Goal: Task Accomplishment & Management: Manage account settings

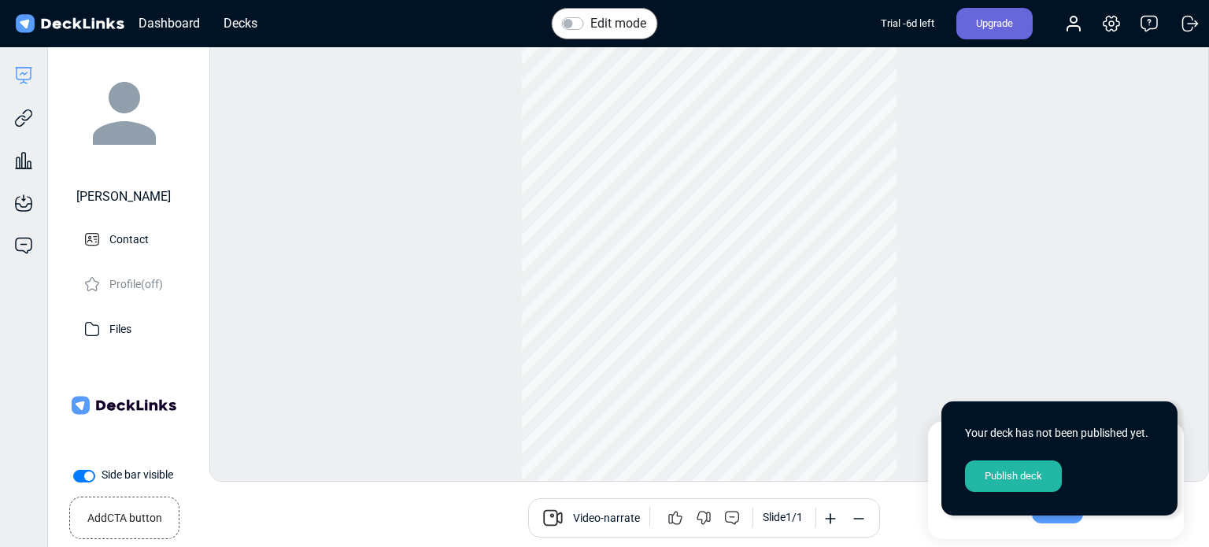
click at [633, 23] on label "Edit mode" at bounding box center [618, 23] width 56 height 19
click at [574, 23] on input "Edit mode" at bounding box center [568, 22] width 13 height 16
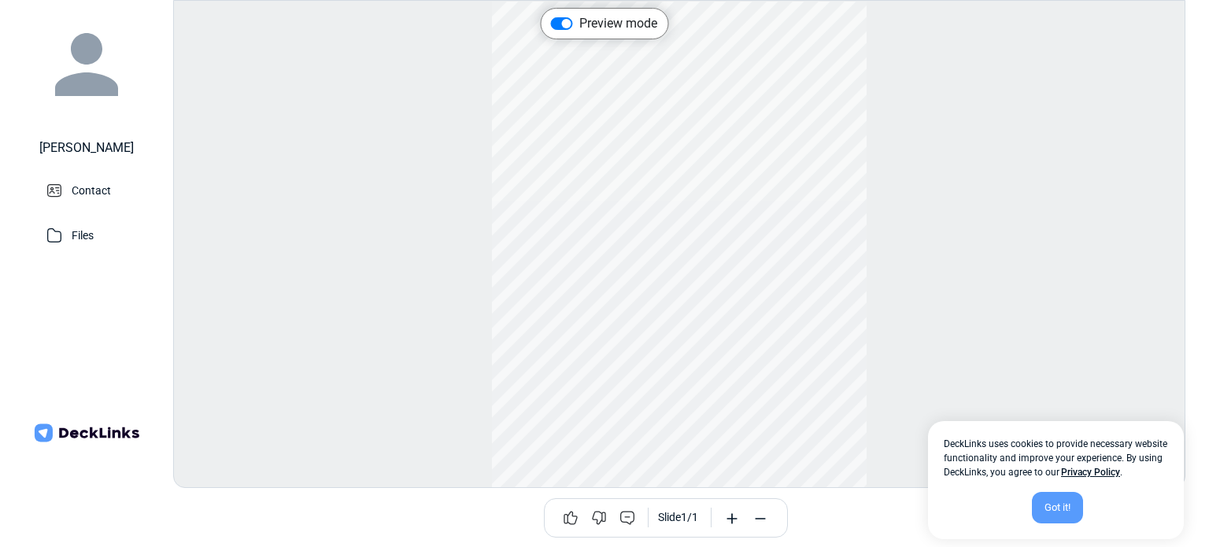
click at [607, 25] on label "Preview mode" at bounding box center [618, 23] width 78 height 19
click at [563, 25] on input "Preview mode" at bounding box center [557, 22] width 13 height 16
checkbox input "false"
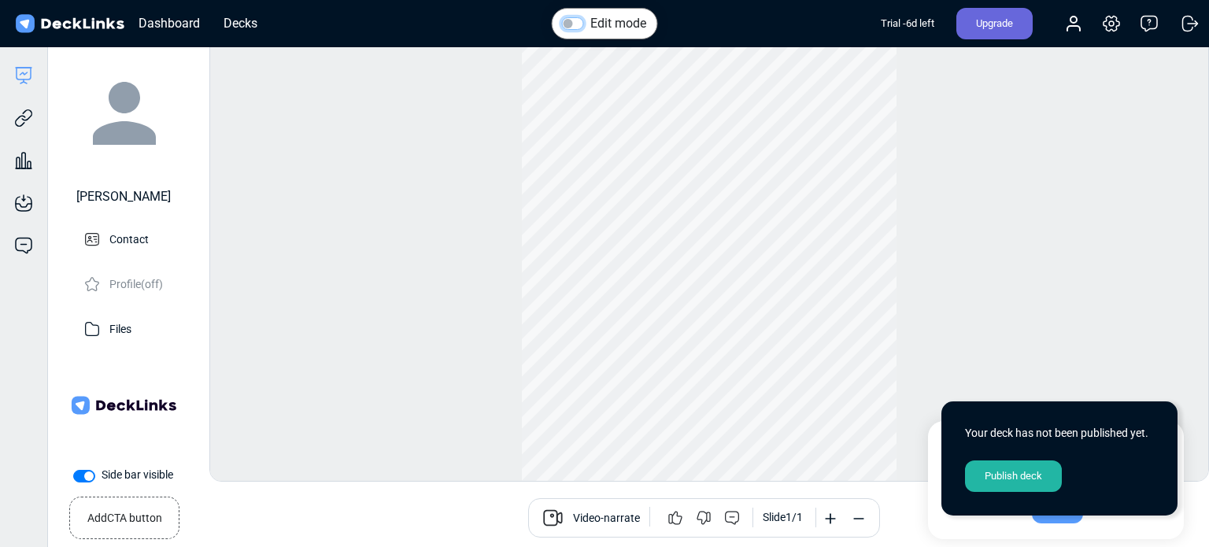
scroll to position [21, 0]
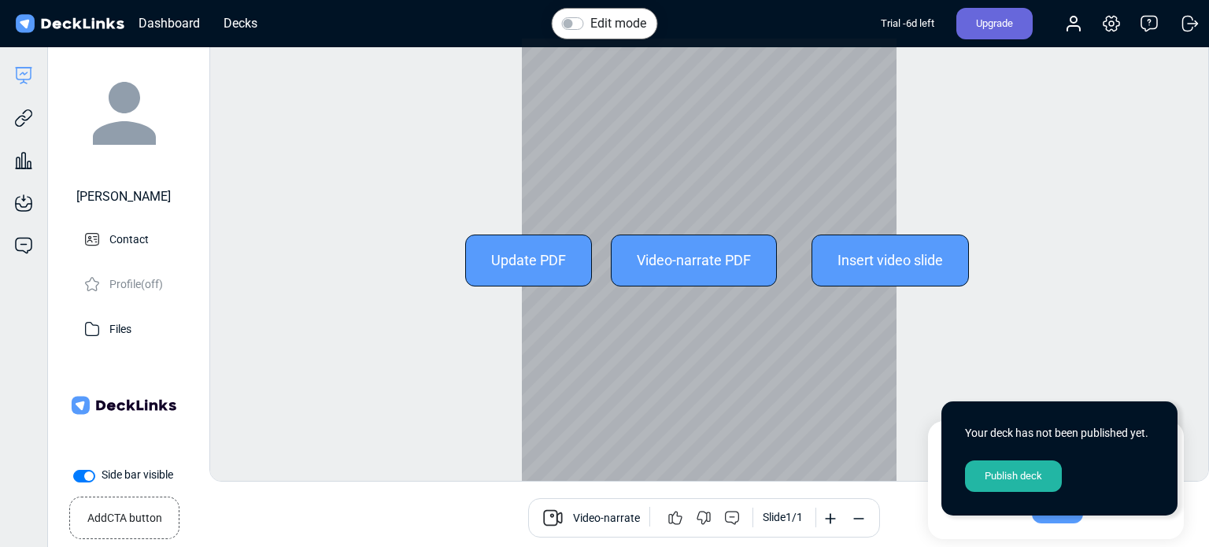
click at [529, 264] on div "Update PDF" at bounding box center [528, 260] width 127 height 52
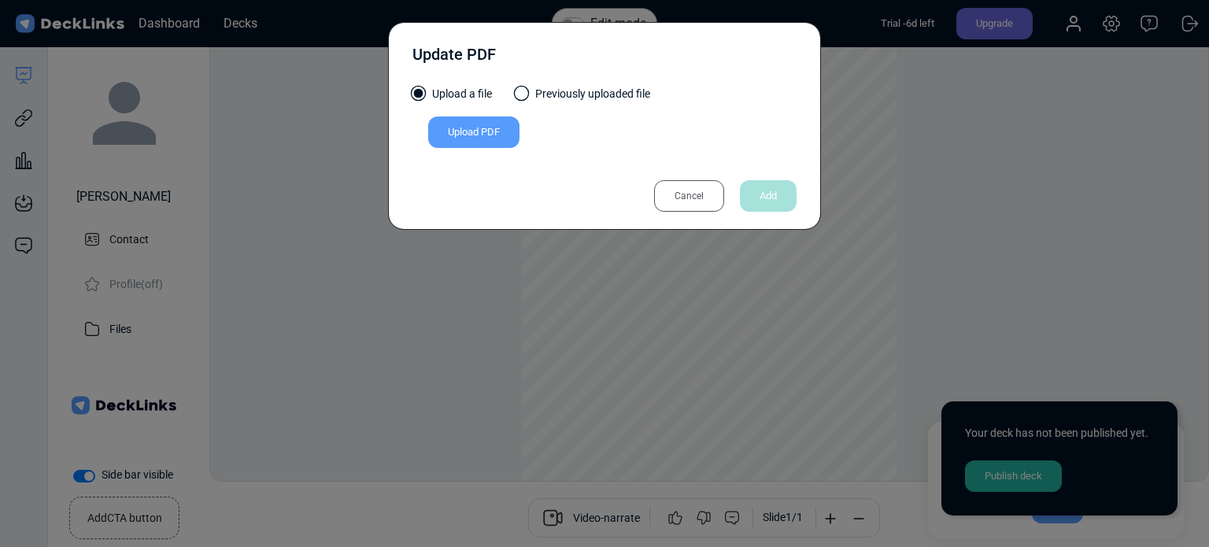
click at [478, 131] on div "Upload PDF" at bounding box center [473, 131] width 91 height 31
click at [0, 0] on input "Upload PDF" at bounding box center [0, 0] width 0 height 0
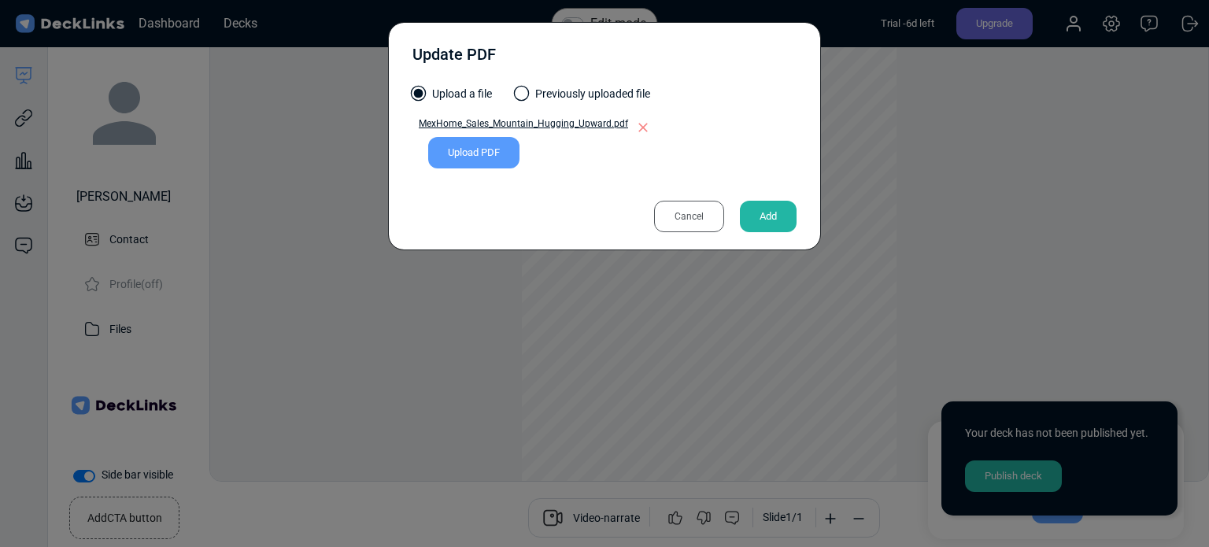
click at [773, 215] on div "Add" at bounding box center [768, 216] width 57 height 31
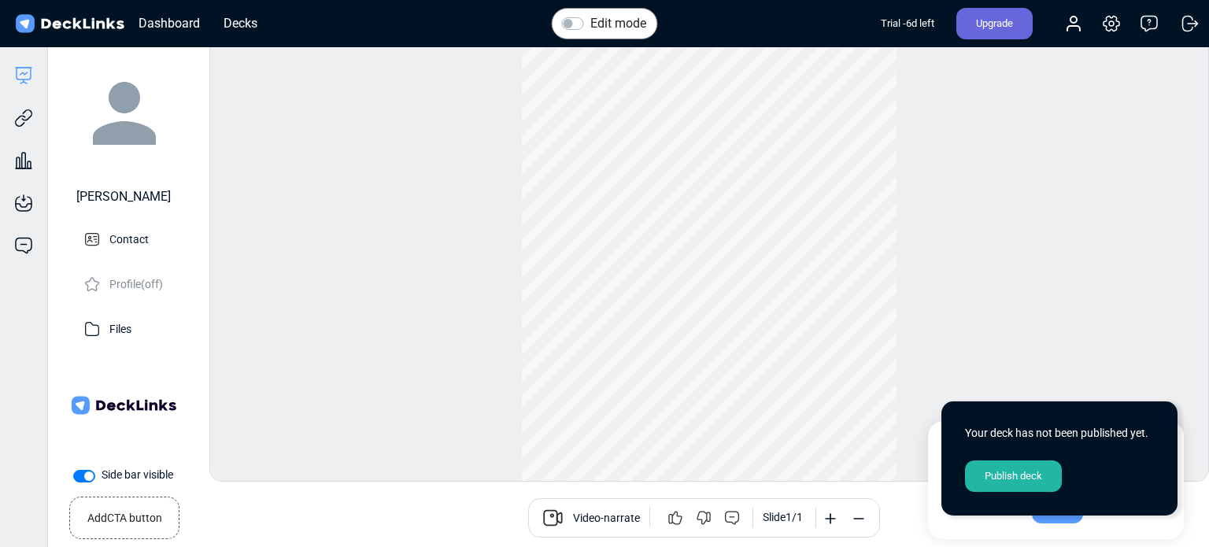
click at [958, 165] on div "Edit mode Change photo Updating this image will immediately apply to all of you…" at bounding box center [708, 260] width 999 height 444
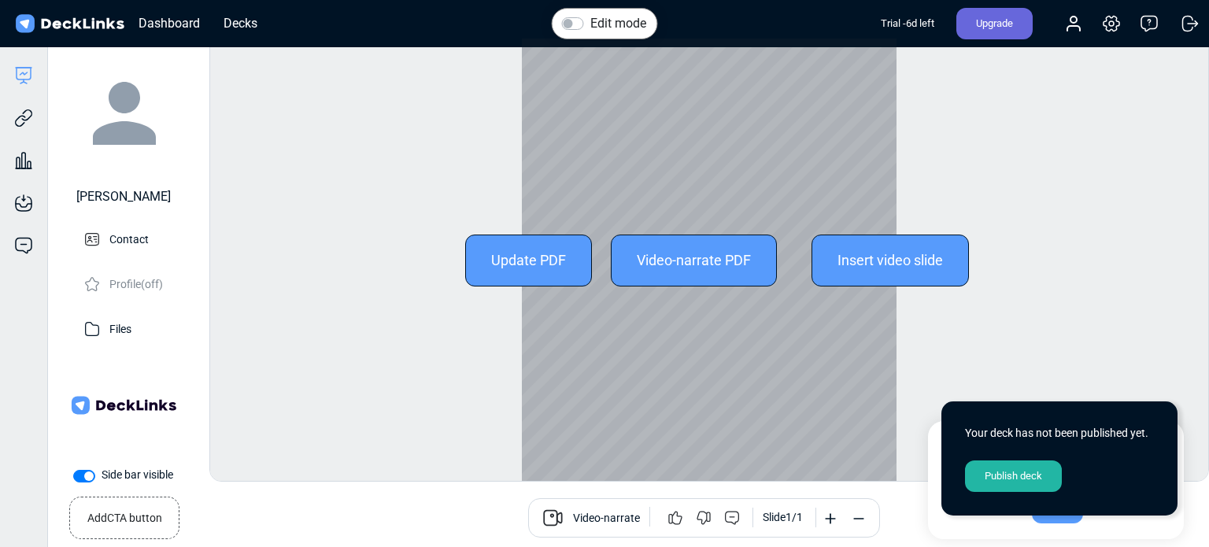
click at [518, 254] on div "Update PDF" at bounding box center [528, 260] width 127 height 52
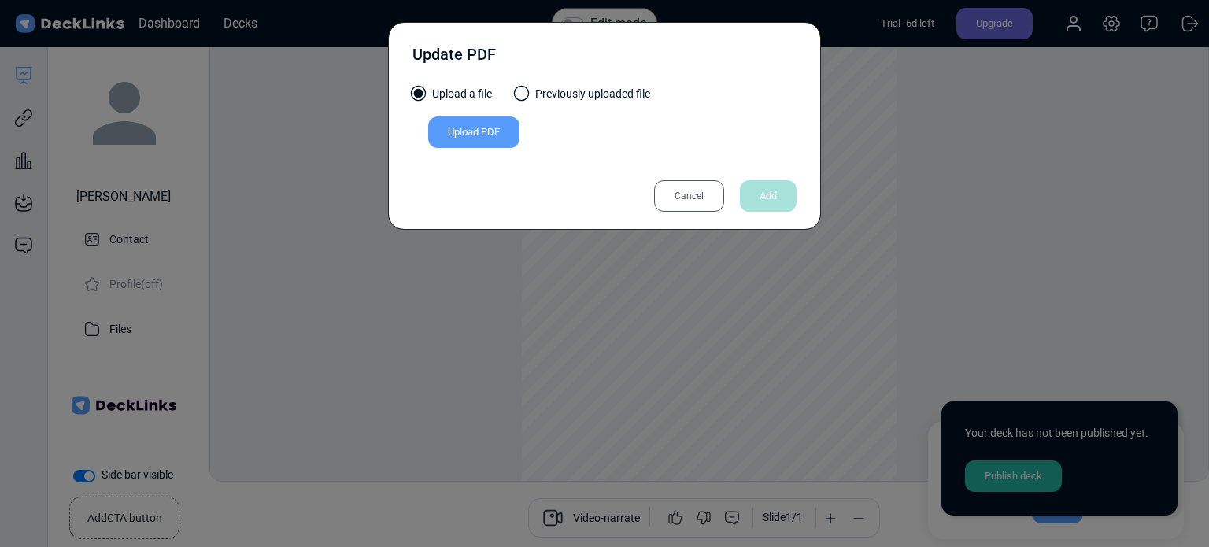
click at [467, 135] on div "Upload PDF" at bounding box center [473, 131] width 91 height 31
click at [0, 0] on input "Upload PDF" at bounding box center [0, 0] width 0 height 0
click at [689, 192] on div "Cancel" at bounding box center [689, 195] width 70 height 31
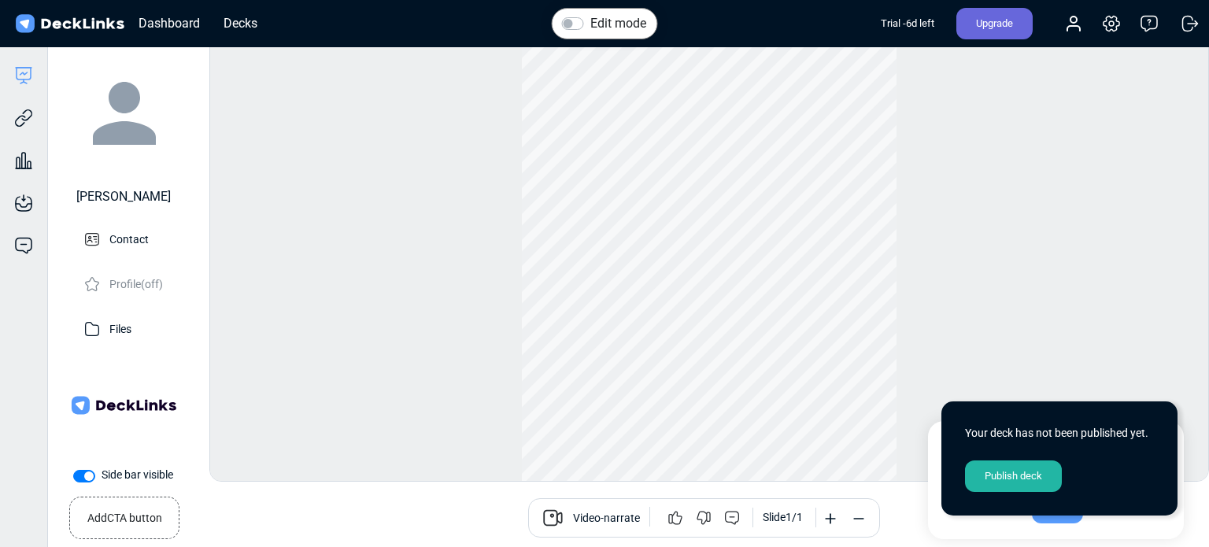
click at [466, 140] on div "Edit mode Change photo Updating this image will immediately apply to all of you…" at bounding box center [708, 260] width 999 height 444
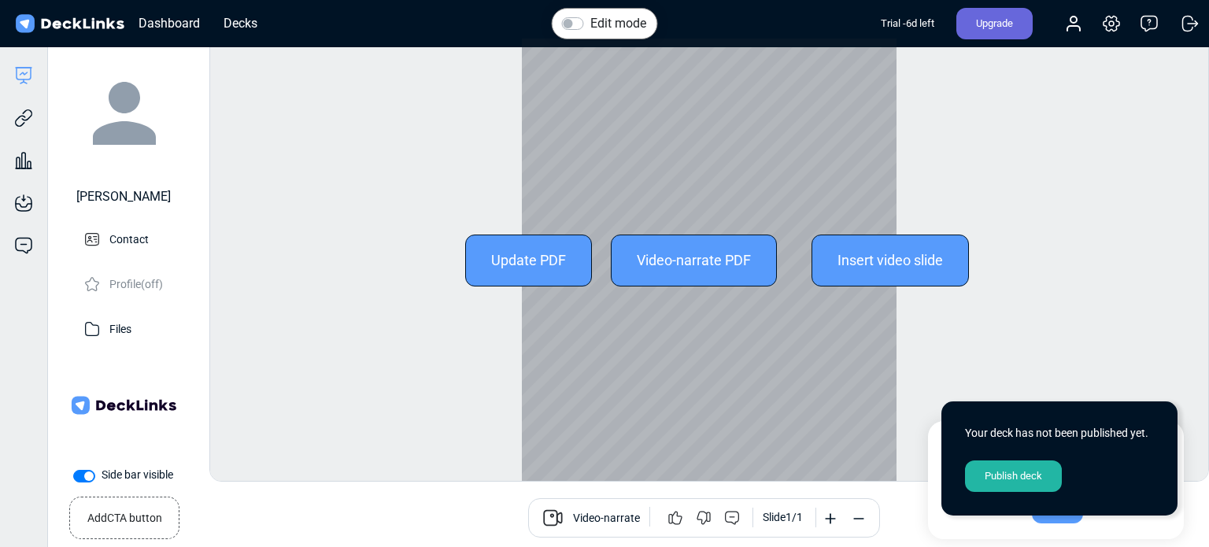
click at [530, 257] on div "Update PDF" at bounding box center [528, 260] width 127 height 52
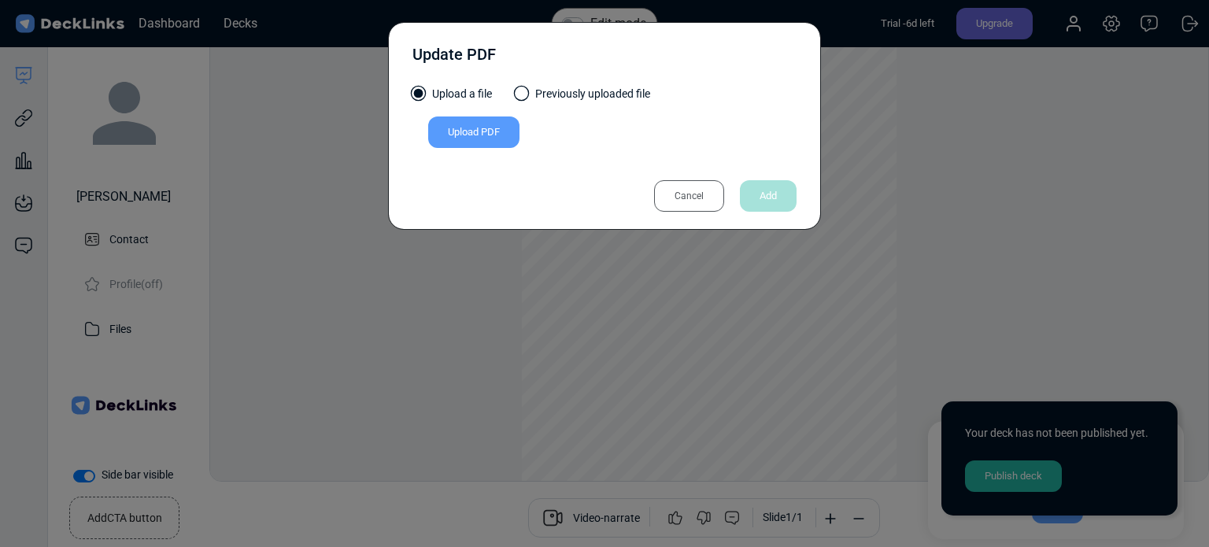
click at [448, 130] on div "Upload PDF" at bounding box center [473, 131] width 91 height 31
click at [0, 0] on input "Upload PDF" at bounding box center [0, 0] width 0 height 0
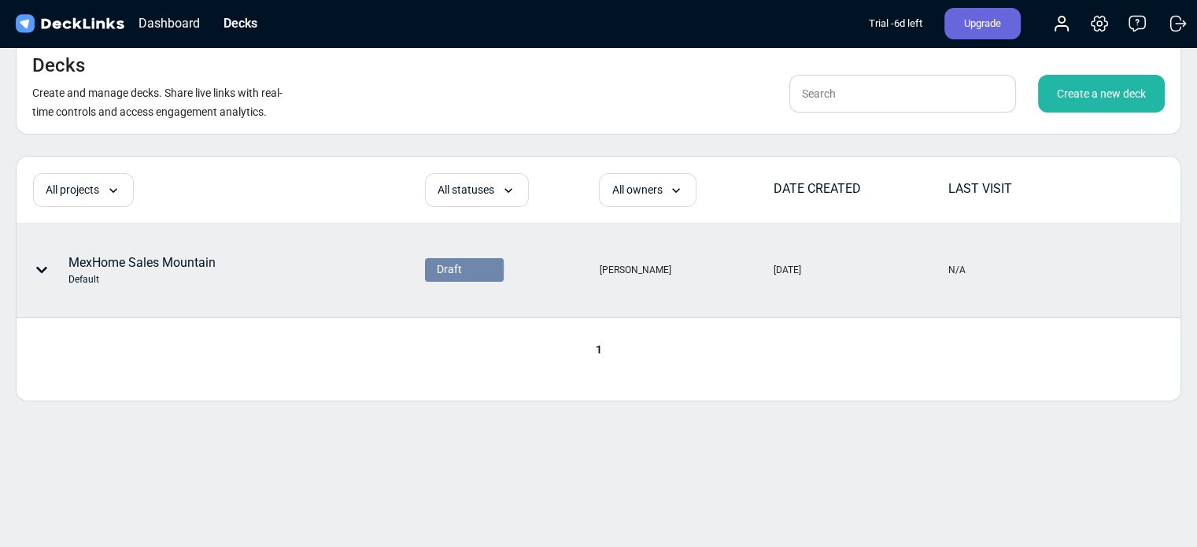
click at [433, 264] on div "Draft" at bounding box center [462, 270] width 59 height 20
click at [99, 267] on div "MexHome Sales Mountain Default" at bounding box center [141, 269] width 147 height 33
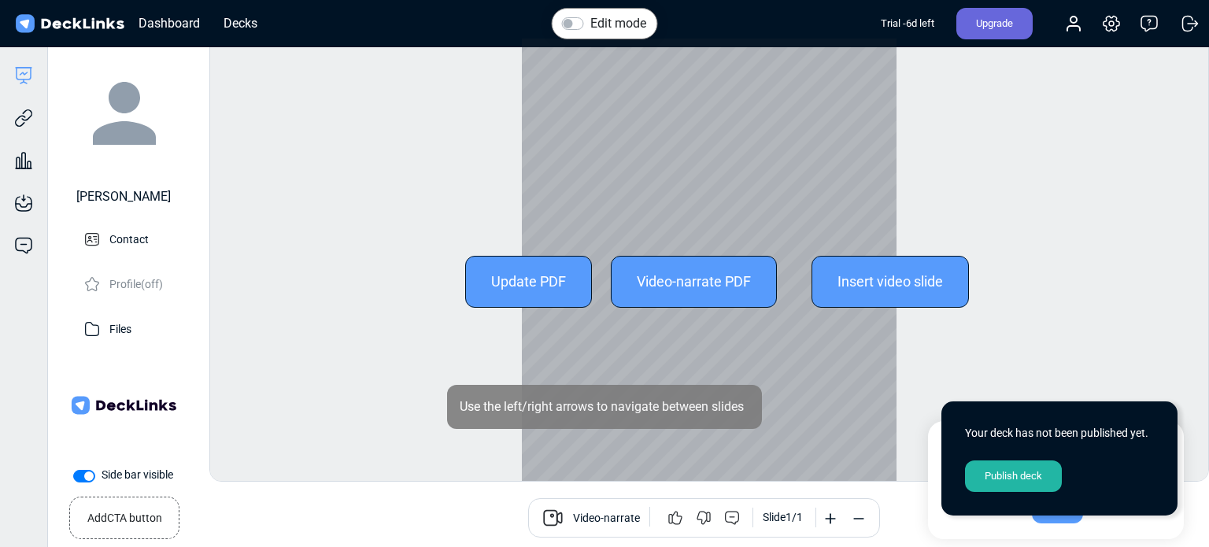
click at [519, 297] on div "Update PDF" at bounding box center [528, 282] width 127 height 52
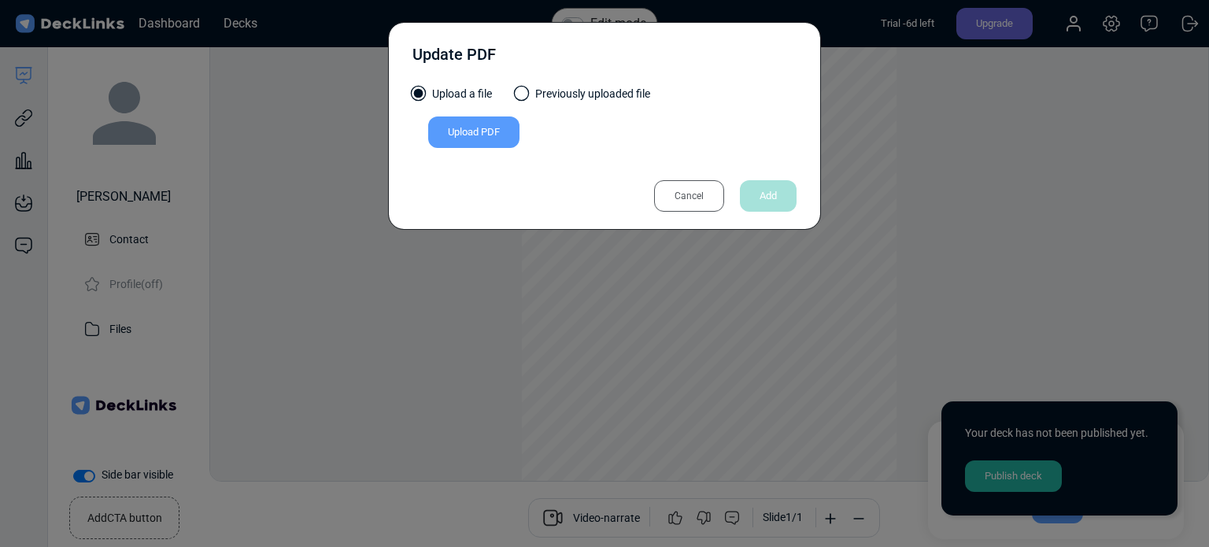
click at [494, 132] on div "Upload PDF" at bounding box center [473, 131] width 91 height 31
click at [0, 0] on input "Upload PDF" at bounding box center [0, 0] width 0 height 0
click at [460, 137] on div "Upload PDF" at bounding box center [473, 131] width 91 height 31
click at [0, 0] on input "Upload PDF" at bounding box center [0, 0] width 0 height 0
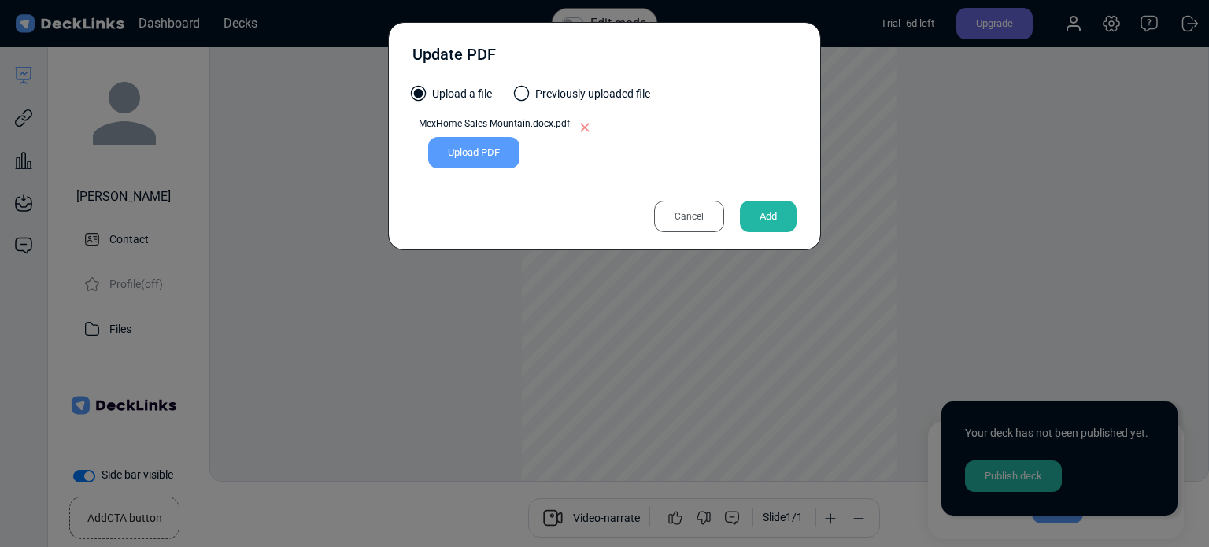
click at [449, 155] on div "Upload PDF" at bounding box center [473, 152] width 91 height 31
click at [0, 0] on input "Upload PDF" at bounding box center [0, 0] width 0 height 0
click at [856, 199] on div "Update PDF Upload a file Previously uploaded file MexHome Sales Mountain.docx.p…" at bounding box center [604, 273] width 1209 height 547
